Goal: Task Accomplishment & Management: Manage account settings

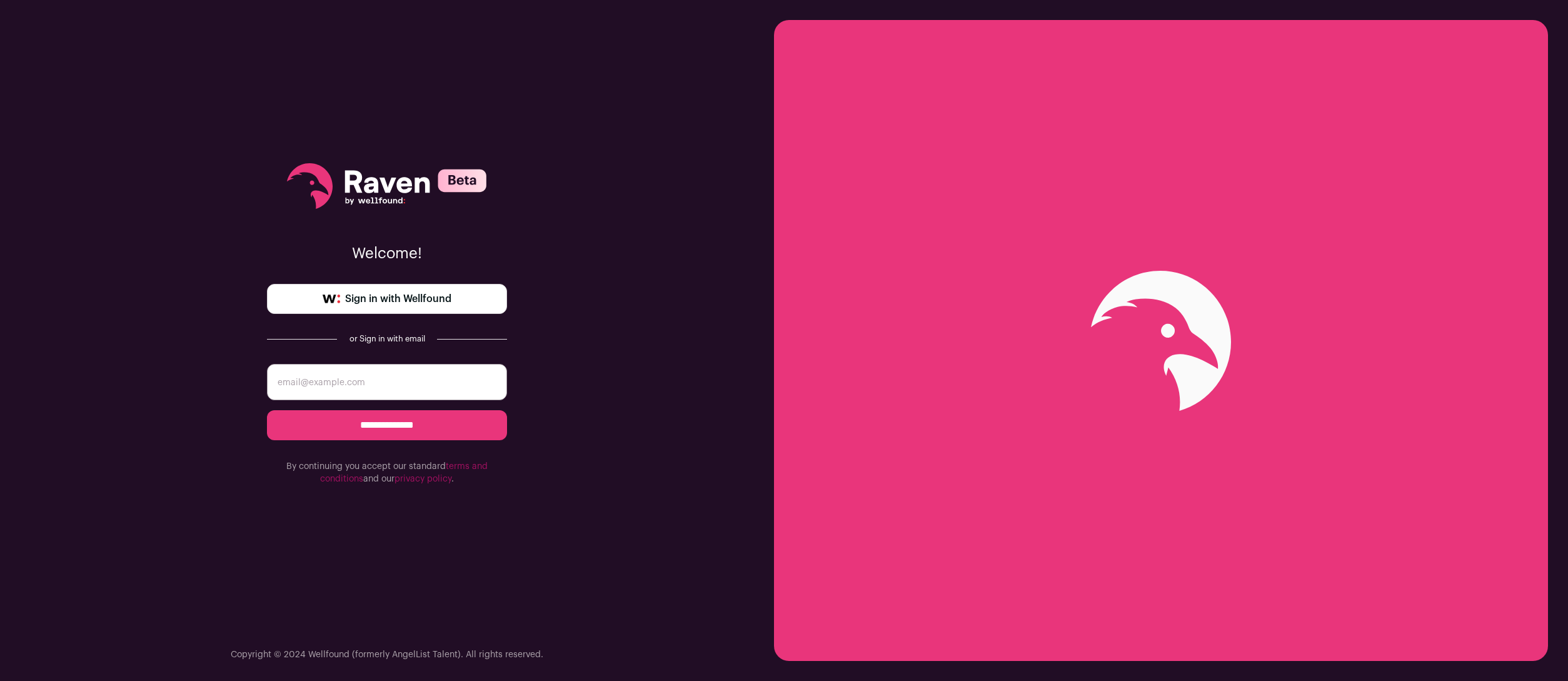
click at [415, 386] on input "email" at bounding box center [386, 382] width 240 height 36
click at [609, 353] on div "**********" at bounding box center [387, 340] width 774 height 681
click at [437, 303] on span "Sign in with Wellfound" at bounding box center [399, 298] width 106 height 15
click at [356, 394] on input "email" at bounding box center [386, 382] width 240 height 36
click at [375, 298] on span "Sign in with Wellfound" at bounding box center [399, 298] width 106 height 15
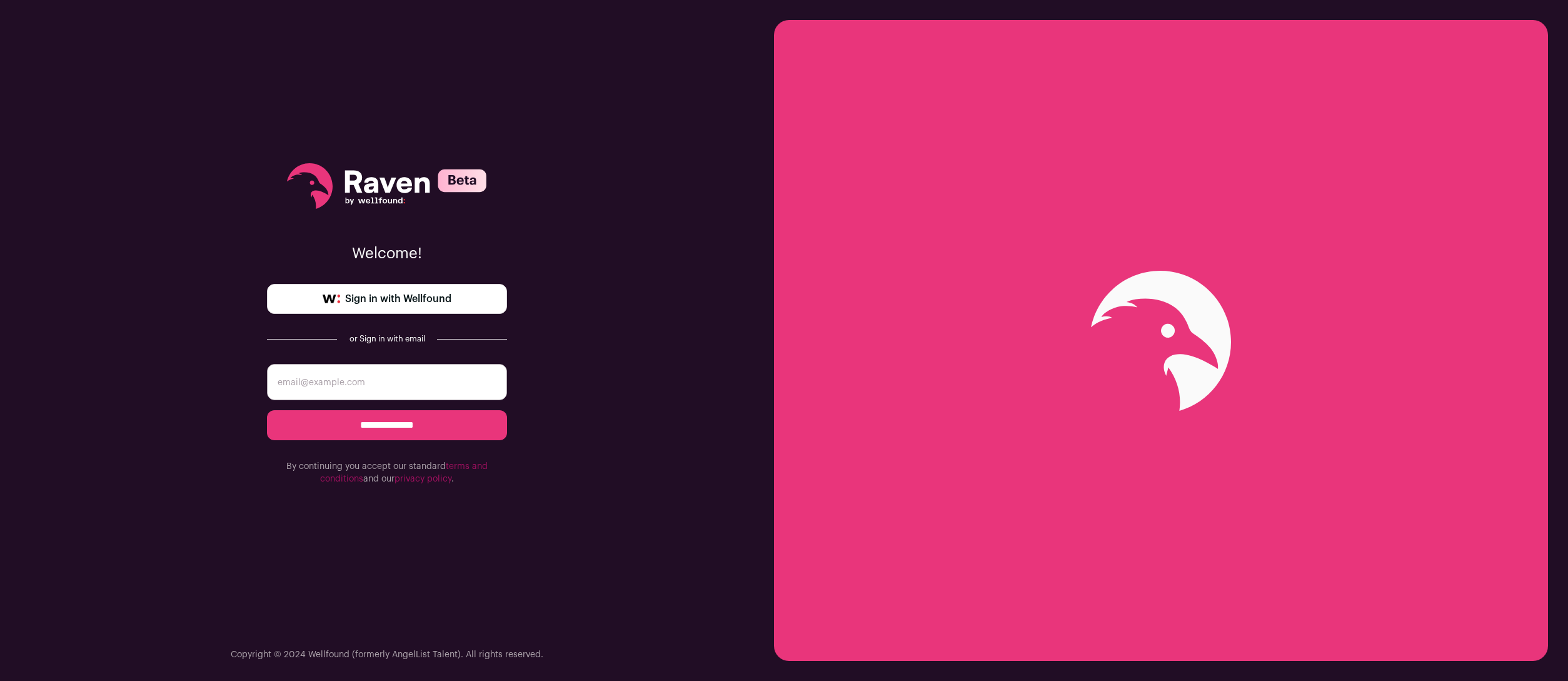
click at [369, 381] on input "email" at bounding box center [386, 382] width 240 height 36
type input "derelan@gmail.com"
click at [459, 430] on input "**********" at bounding box center [386, 425] width 240 height 30
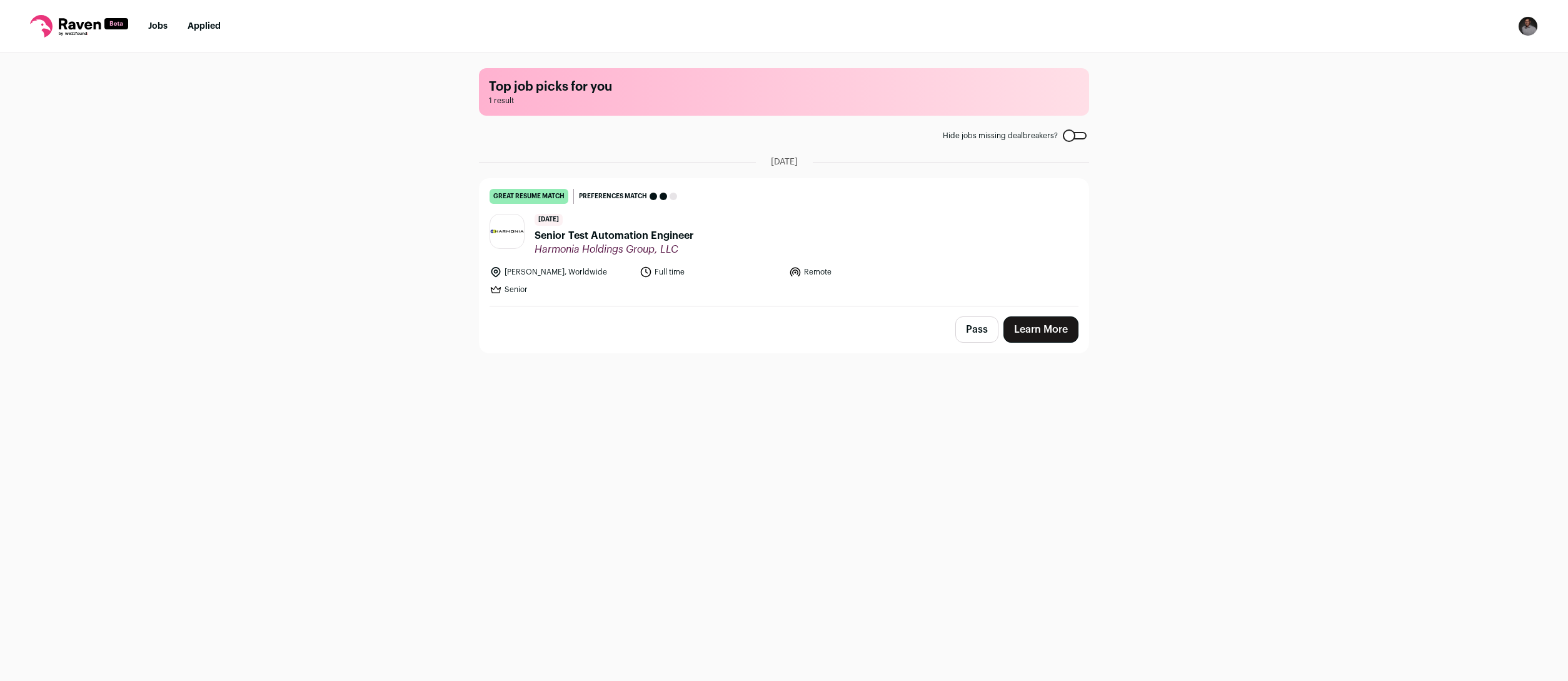
click at [651, 237] on span "Senior Test Automation Engineer" at bounding box center [615, 236] width 159 height 15
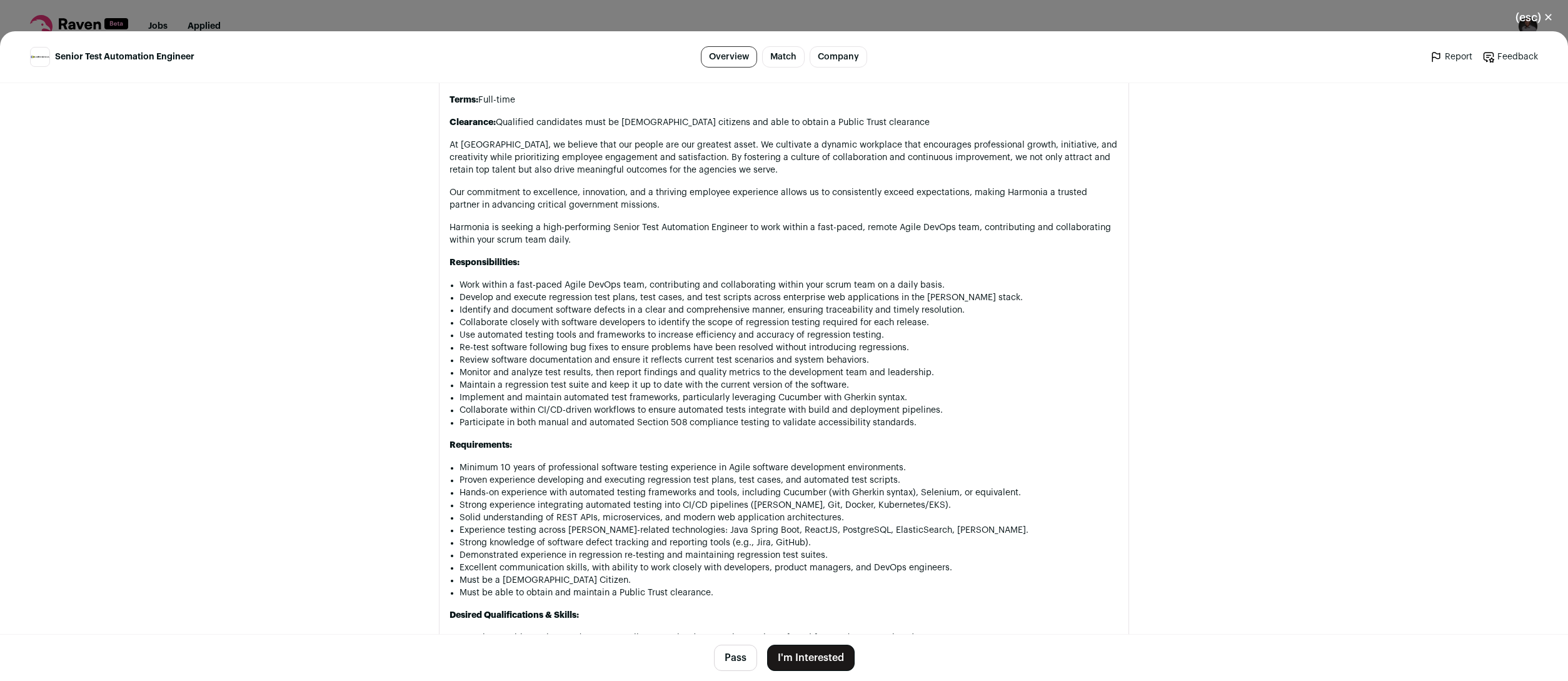
scroll to position [562, 0]
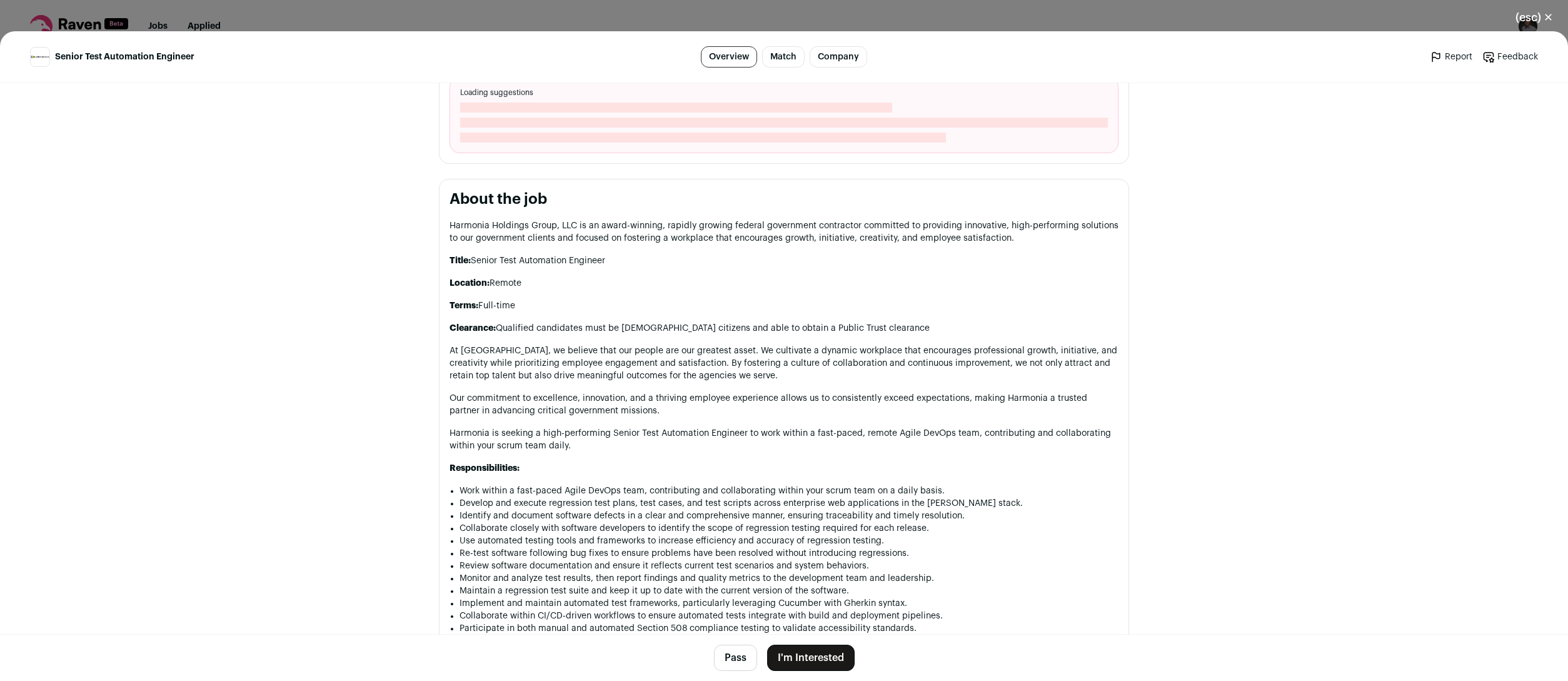
click at [675, 257] on p "Title: Senior Test Automation Engineer" at bounding box center [784, 260] width 669 height 12
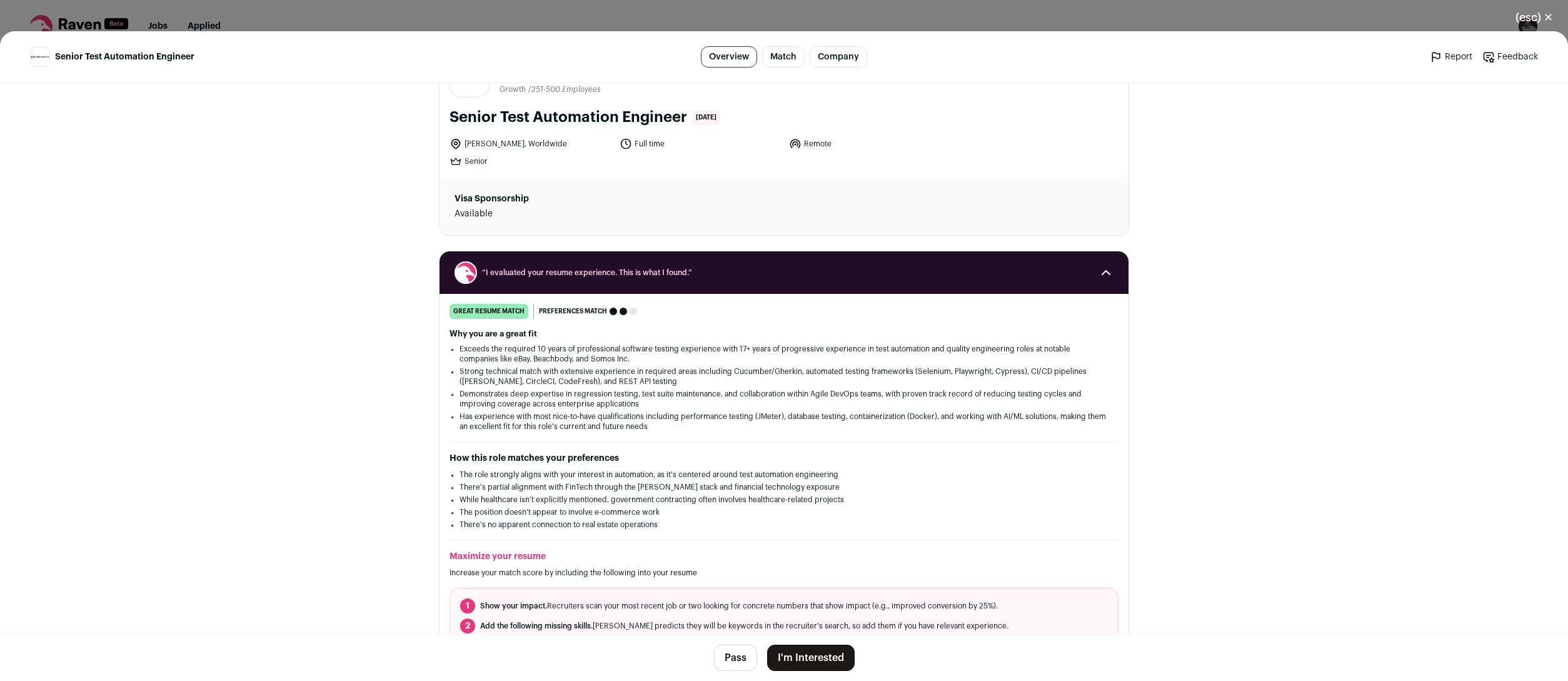
scroll to position [0, 0]
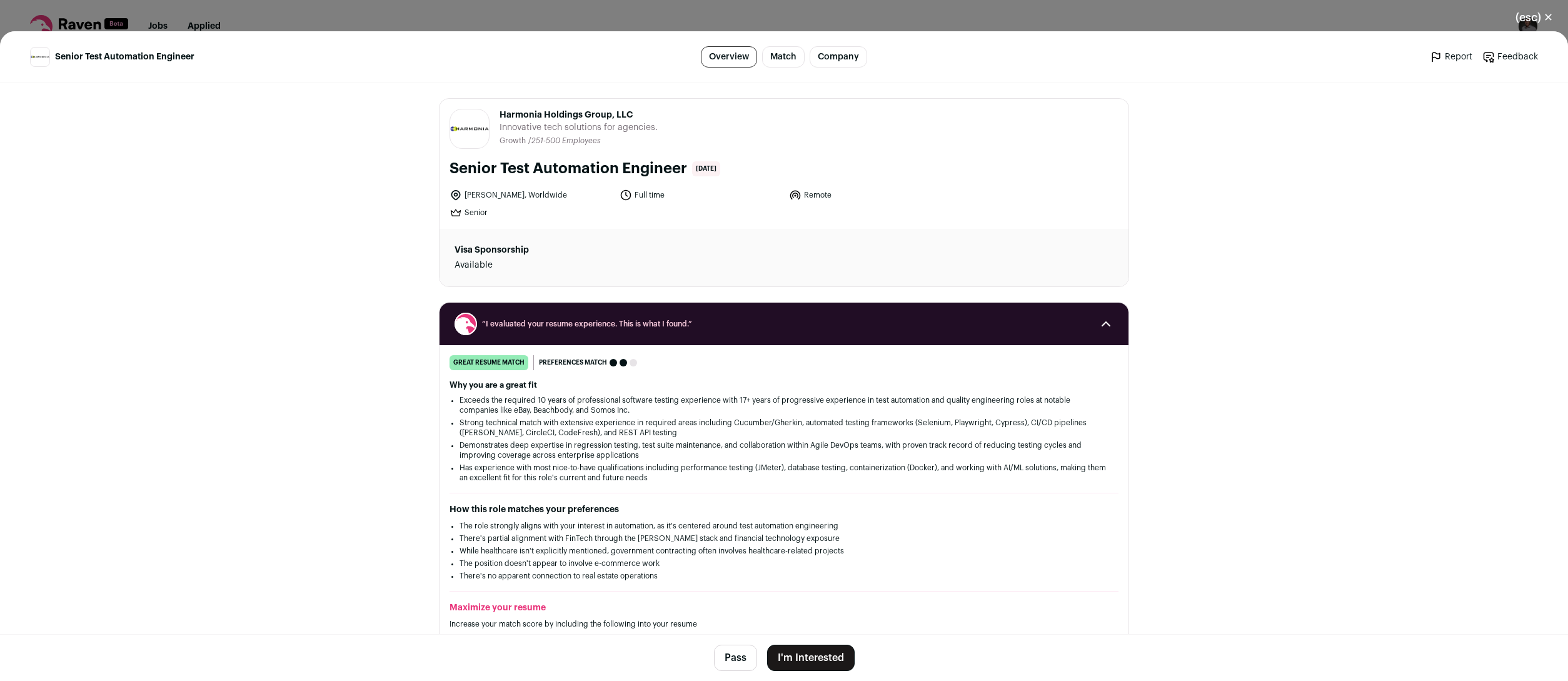
click at [1543, 18] on button "(esc) ✕" at bounding box center [1534, 17] width 67 height 27
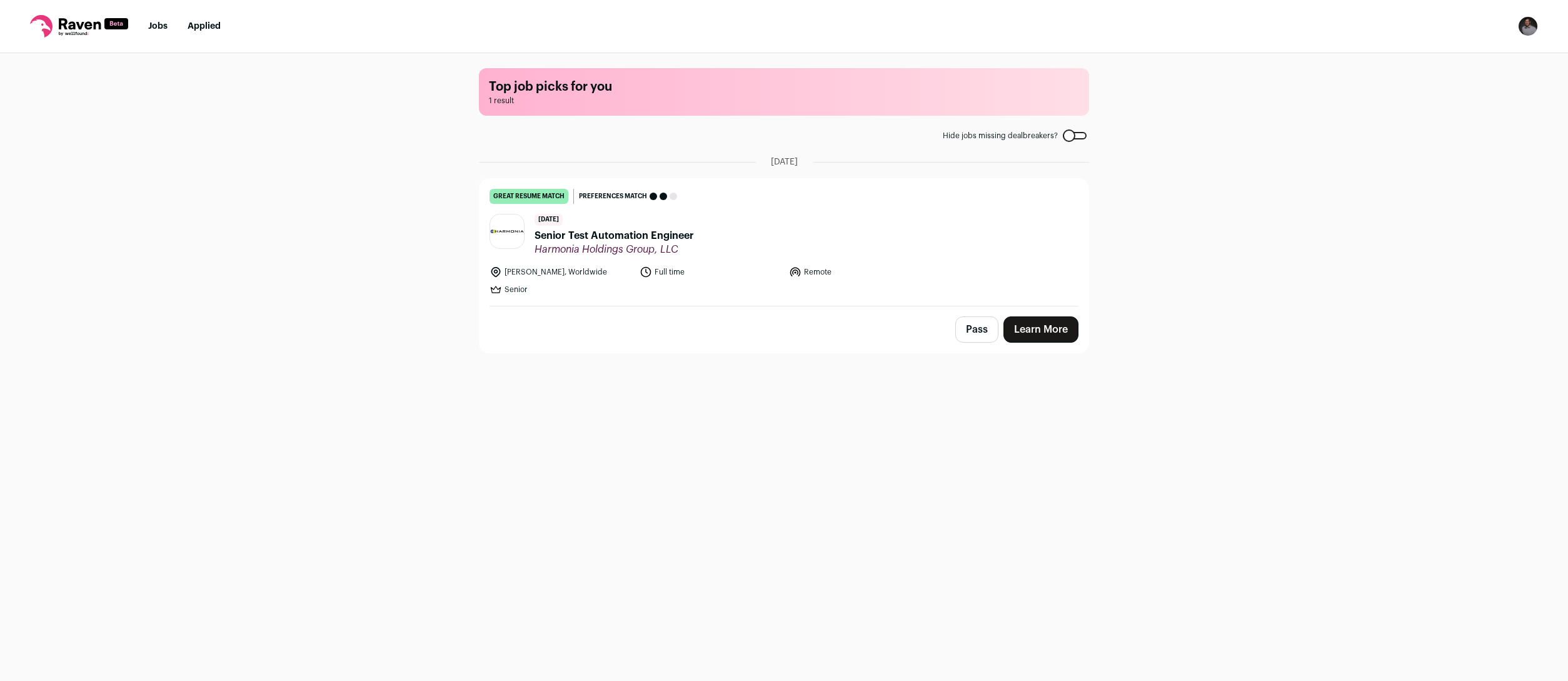
click at [156, 16] on nav "Jobs Applied Settings Notifications Preferences Resume FAQs Logout" at bounding box center [784, 27] width 1568 height 53
click at [159, 24] on link "Jobs" at bounding box center [158, 27] width 19 height 9
click at [960, 326] on button "Pass" at bounding box center [977, 329] width 43 height 27
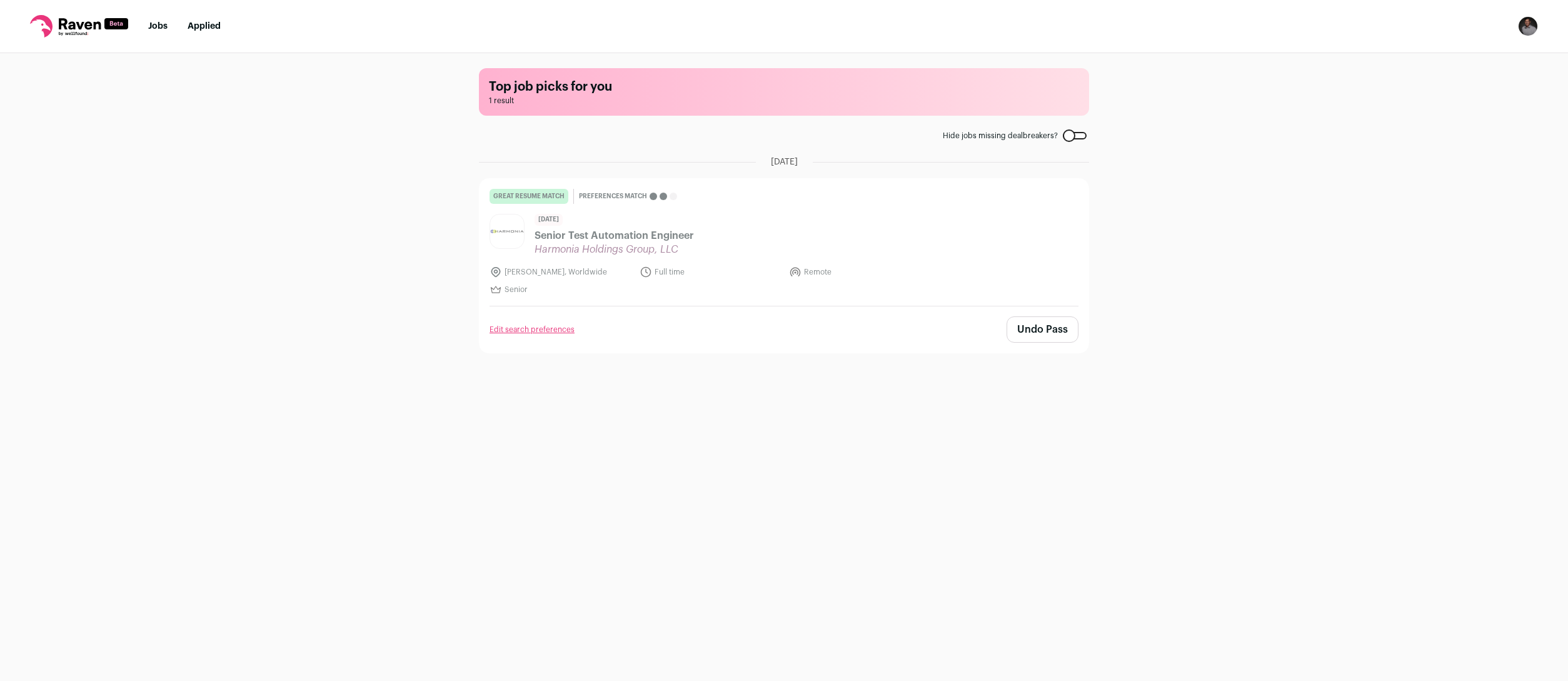
click at [150, 25] on link "Jobs" at bounding box center [158, 27] width 19 height 9
click at [108, 27] on rect at bounding box center [116, 23] width 24 height 12
click at [89, 27] on icon at bounding box center [79, 23] width 42 height 12
click at [71, 43] on nav "Jobs Applied Settings Notifications Preferences Resume FAQs Logout" at bounding box center [784, 27] width 1568 height 53
click at [199, 18] on nav "Jobs Applied Settings Notifications Preferences Resume FAQs Logout" at bounding box center [784, 27] width 1568 height 53
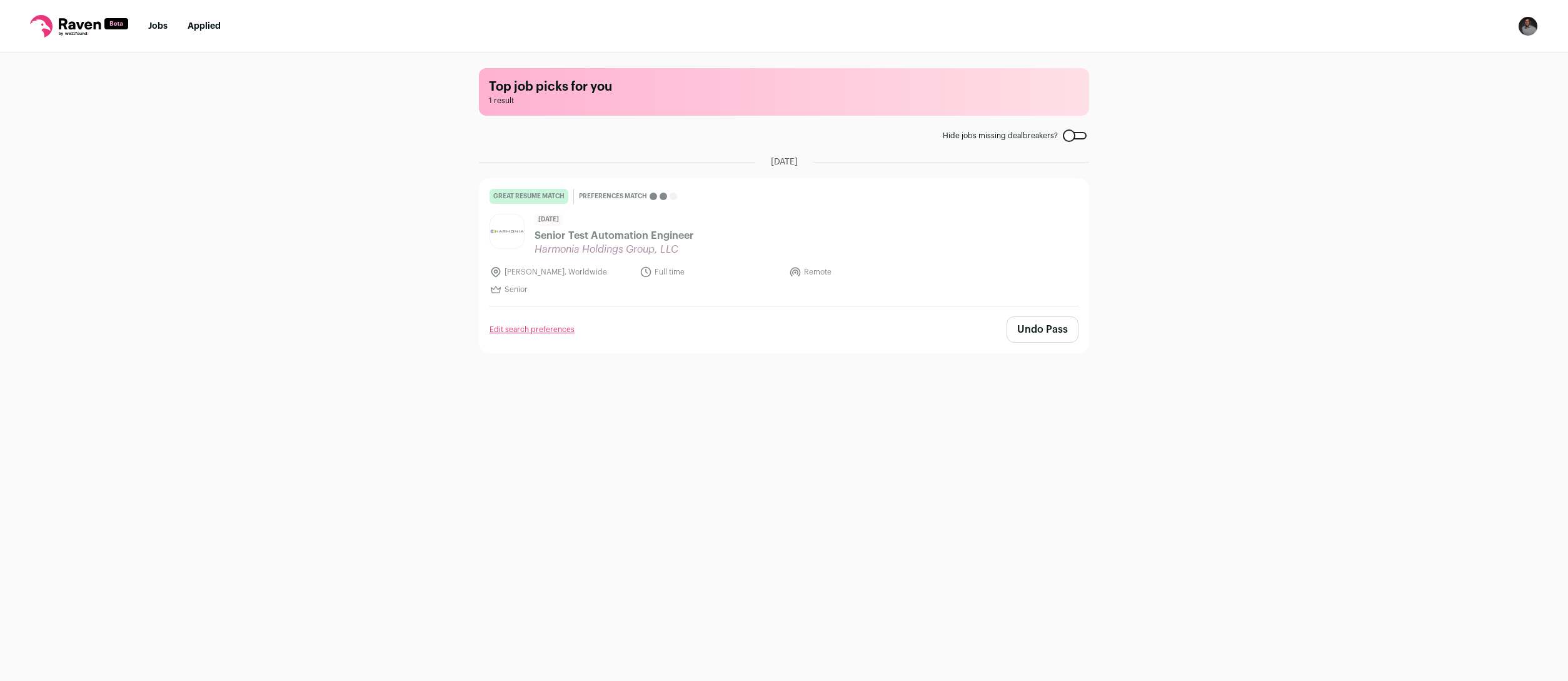
click at [200, 22] on link "Applied" at bounding box center [204, 27] width 33 height 9
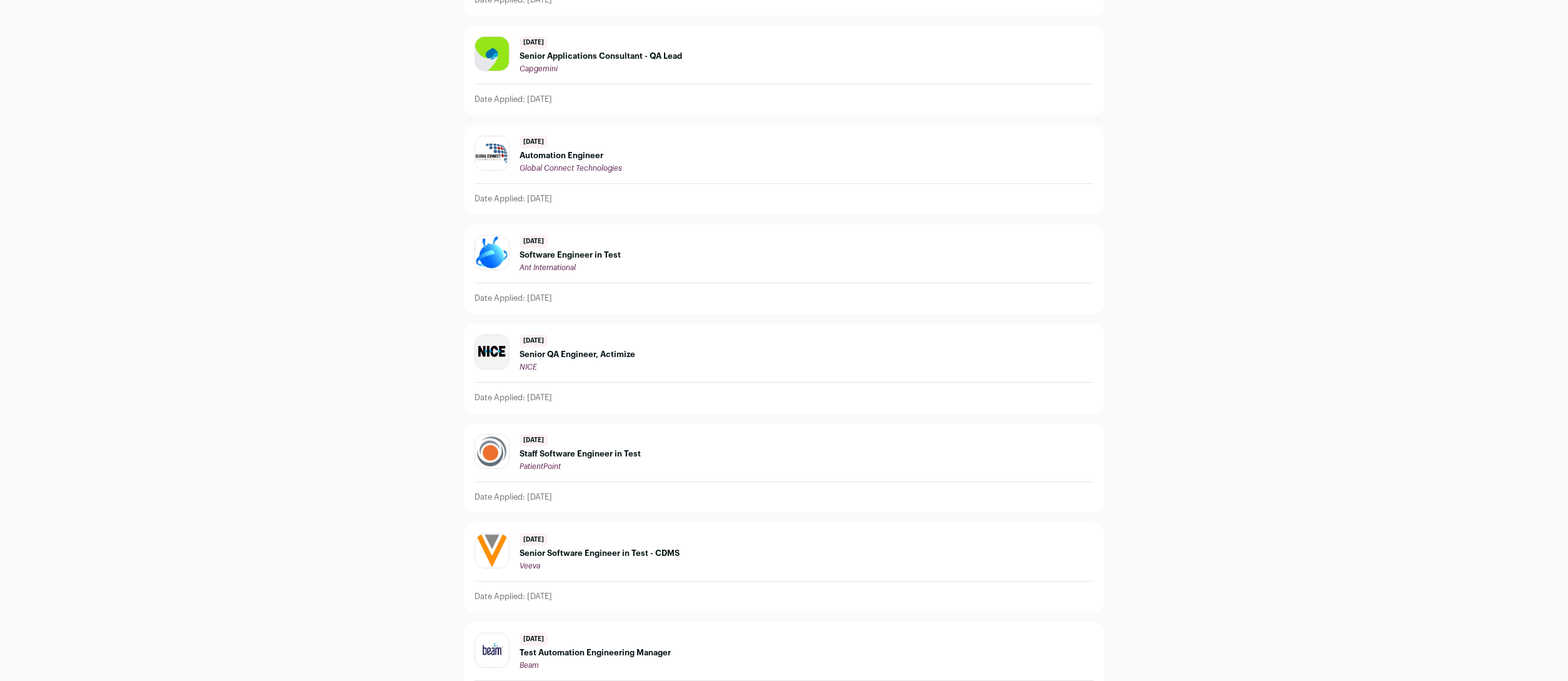
scroll to position [328, 0]
